Goal: Transaction & Acquisition: Subscribe to service/newsletter

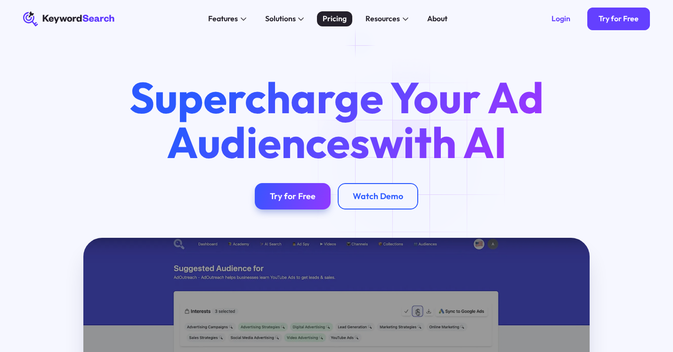
click at [333, 20] on div "Pricing" at bounding box center [335, 18] width 24 height 11
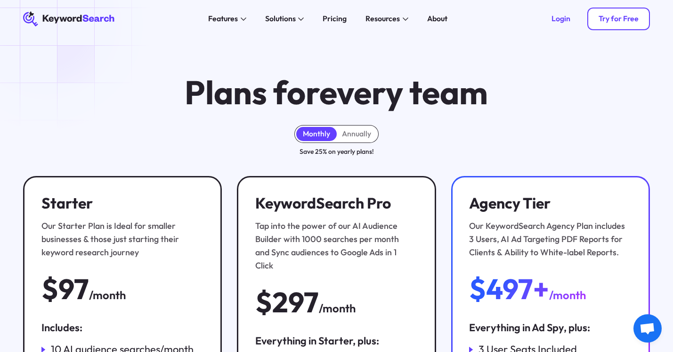
click at [595, 23] on link "Try for Free" at bounding box center [619, 19] width 63 height 23
